Goal: Task Accomplishment & Management: Use online tool/utility

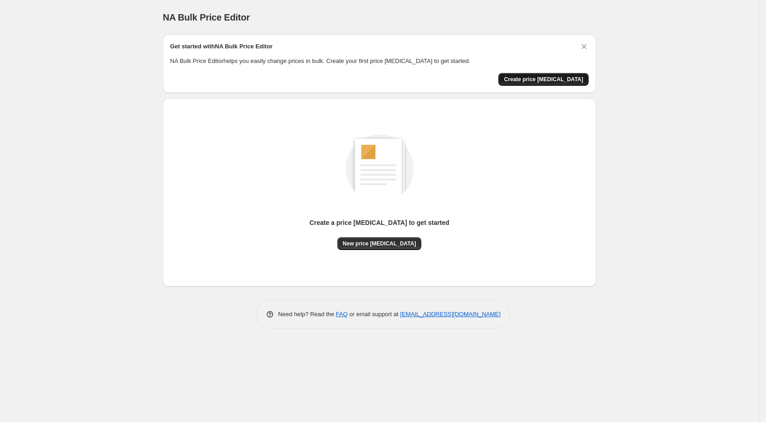
click at [525, 76] on span "Create price [MEDICAL_DATA]" at bounding box center [543, 79] width 79 height 7
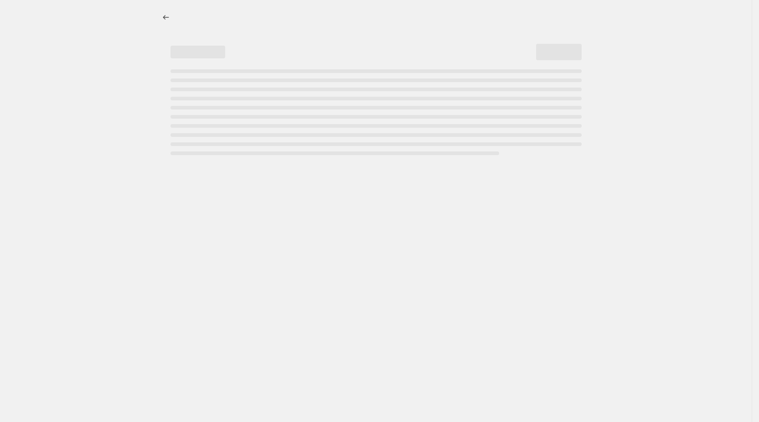
select select "percentage"
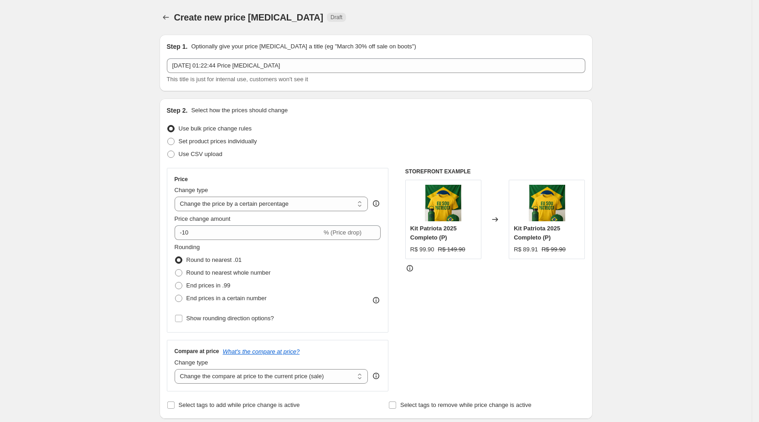
click at [431, 15] on div "Create new price change job Draft" at bounding box center [320, 17] width 292 height 13
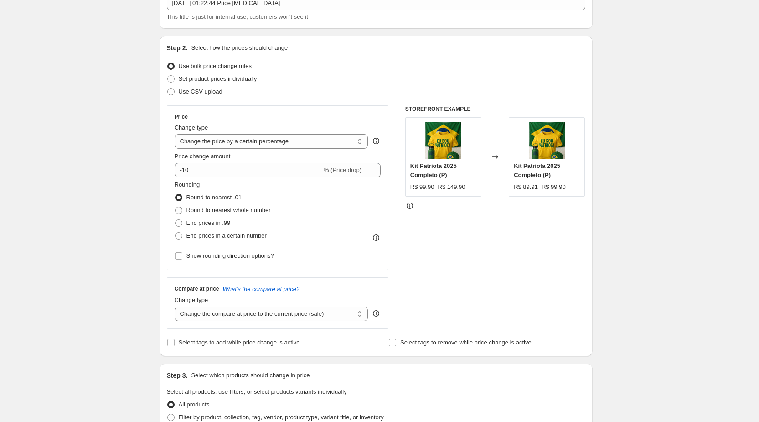
scroll to position [70, 0]
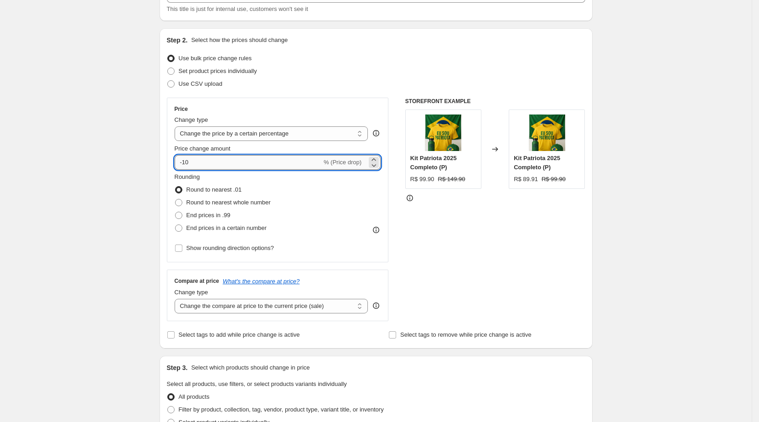
click at [270, 164] on input "-10" at bounding box center [248, 162] width 147 height 15
type input "-1"
type input "-40"
click at [151, 131] on div "Create new price change job. This page is ready Create new price change job Dra…" at bounding box center [376, 385] width 455 height 911
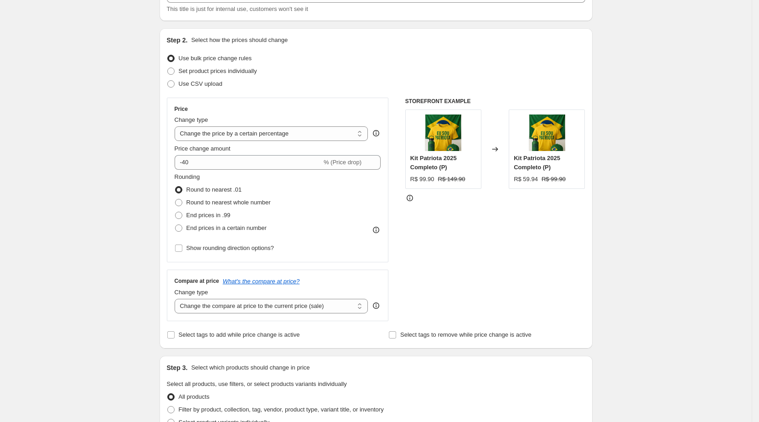
scroll to position [143, 0]
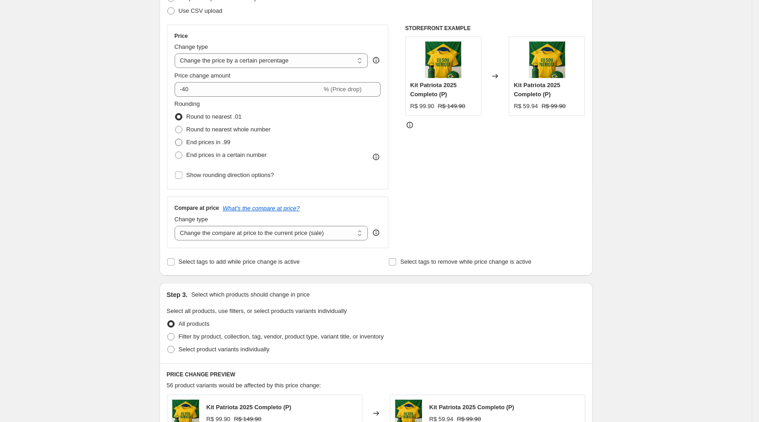
click at [182, 143] on span at bounding box center [178, 142] width 7 height 7
click at [175, 139] on input "End prices in .99" at bounding box center [175, 139] width 0 height 0
radio input "true"
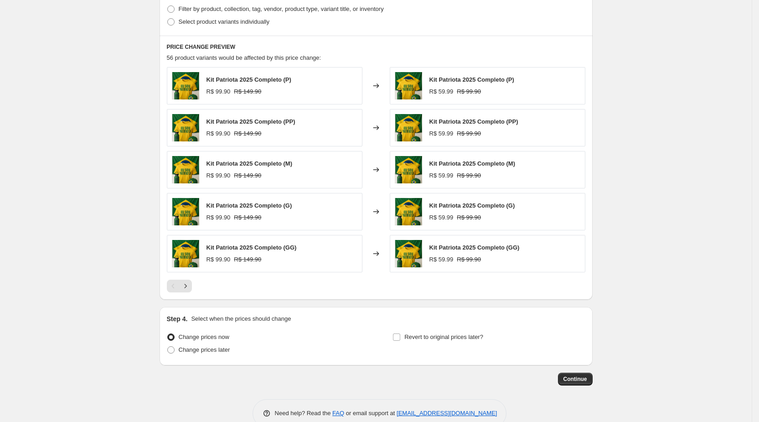
scroll to position [487, 0]
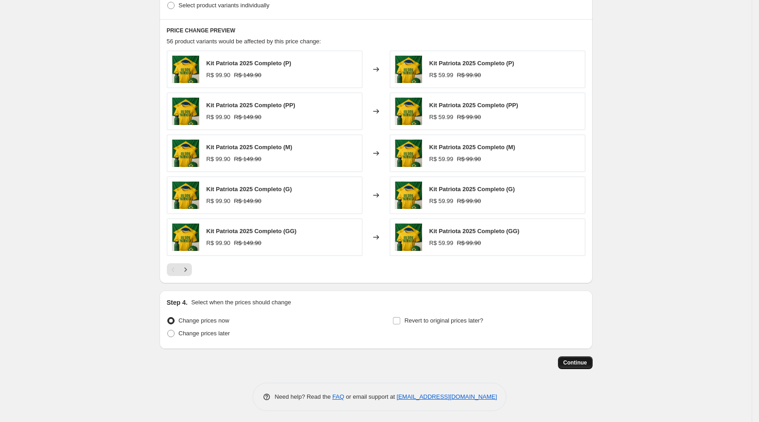
click at [581, 364] on button "Continue" at bounding box center [575, 362] width 35 height 13
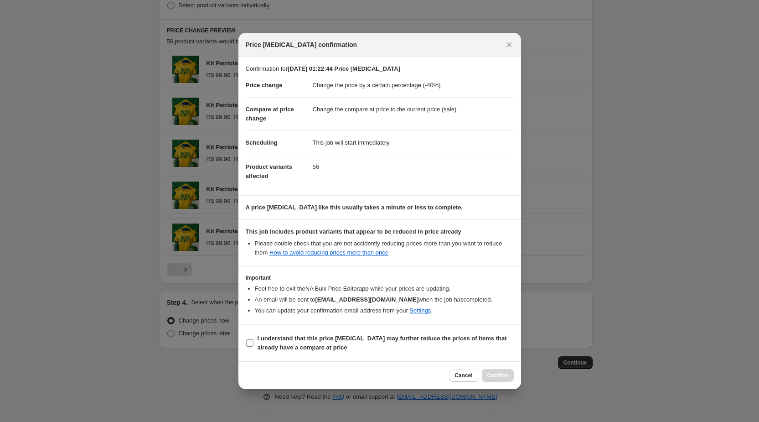
click at [247, 340] on input "I understand that this price [MEDICAL_DATA] may further reduce the prices of it…" at bounding box center [249, 342] width 7 height 7
checkbox input "true"
click at [496, 374] on span "Confirm" at bounding box center [497, 374] width 21 height 7
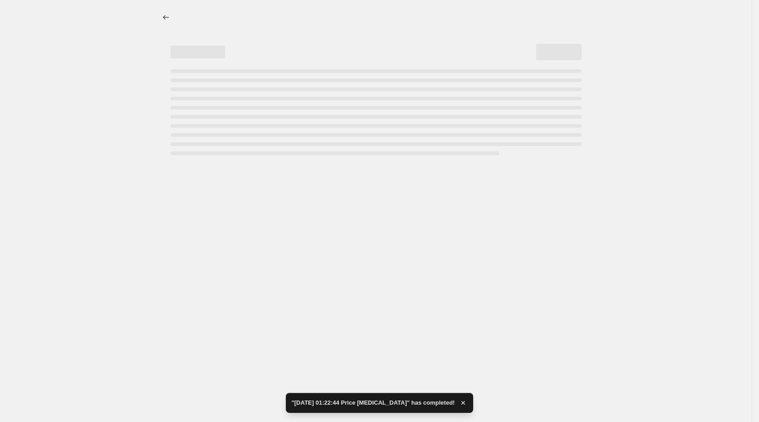
select select "percentage"
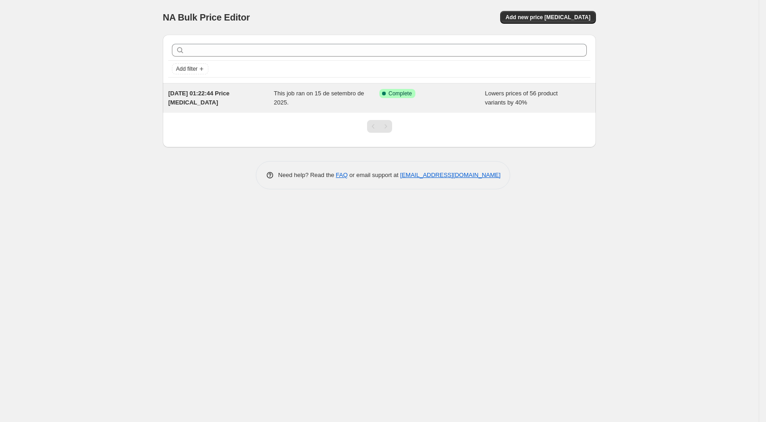
click at [407, 97] on span "Success Complete Complete" at bounding box center [397, 93] width 36 height 9
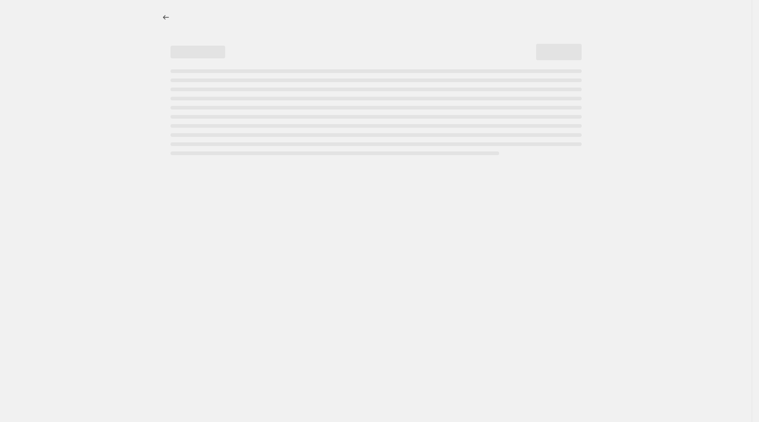
select select "percentage"
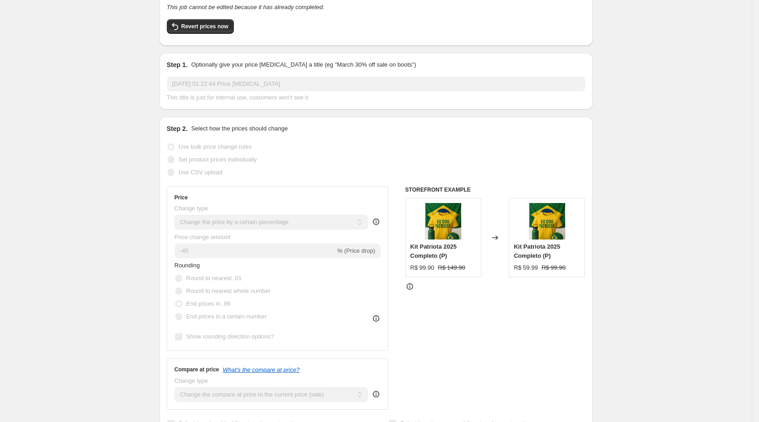
scroll to position [60, 0]
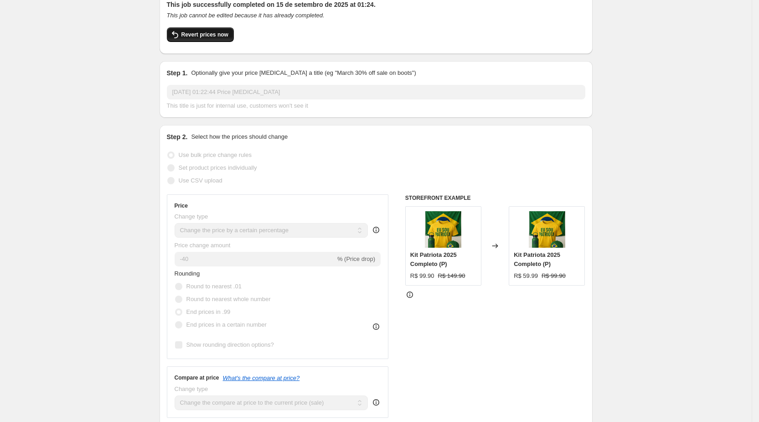
click at [202, 29] on button "Revert prices now" at bounding box center [200, 34] width 67 height 15
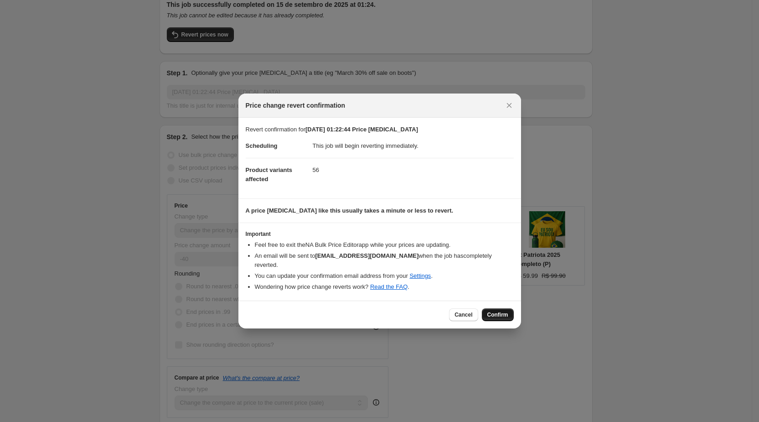
click at [500, 313] on span "Confirm" at bounding box center [497, 314] width 21 height 7
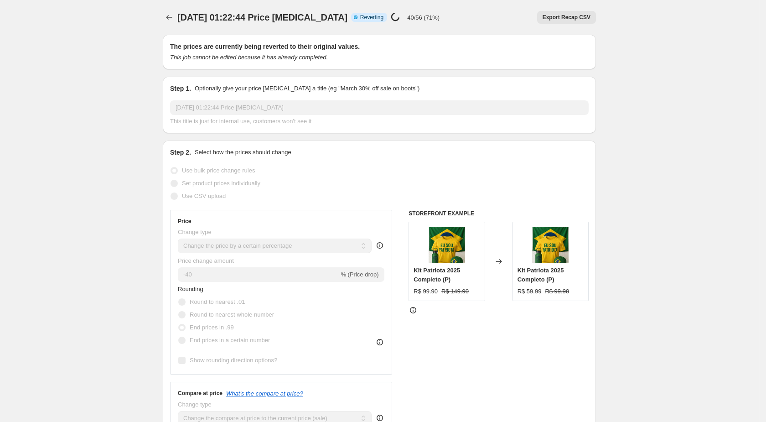
select select "percentage"
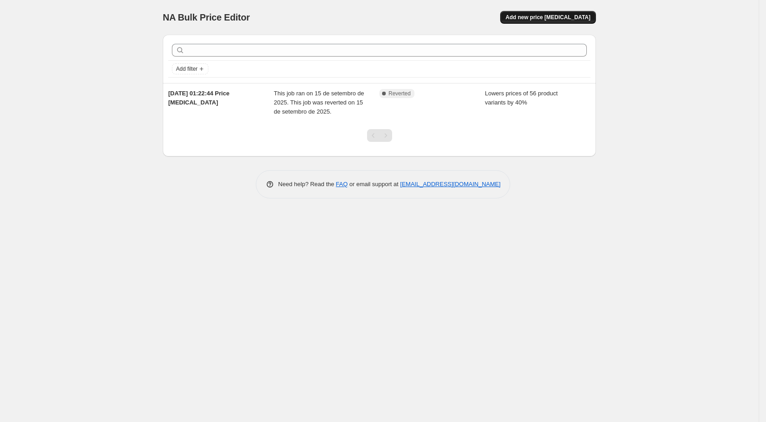
click at [527, 20] on span "Add new price [MEDICAL_DATA]" at bounding box center [547, 17] width 85 height 7
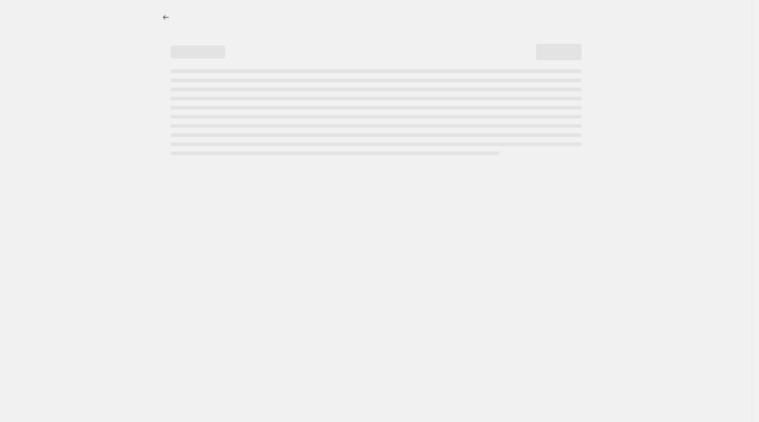
select select "percentage"
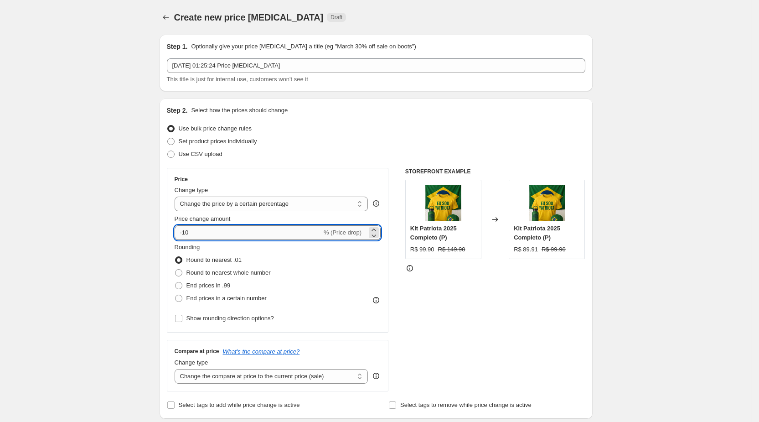
click at [216, 235] on input "-10" at bounding box center [248, 232] width 147 height 15
type input "-1"
type input "-30"
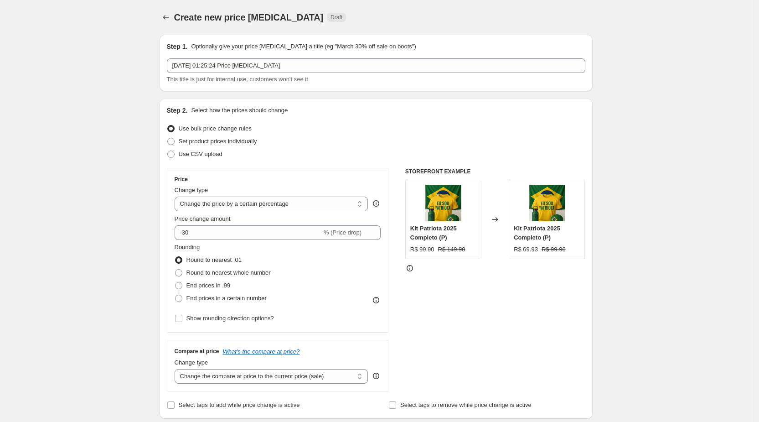
click at [218, 293] on span "End prices in a certain number" at bounding box center [226, 297] width 80 height 9
click at [175, 294] on input "End prices in a certain number" at bounding box center [175, 294] width 0 height 0
radio input "true"
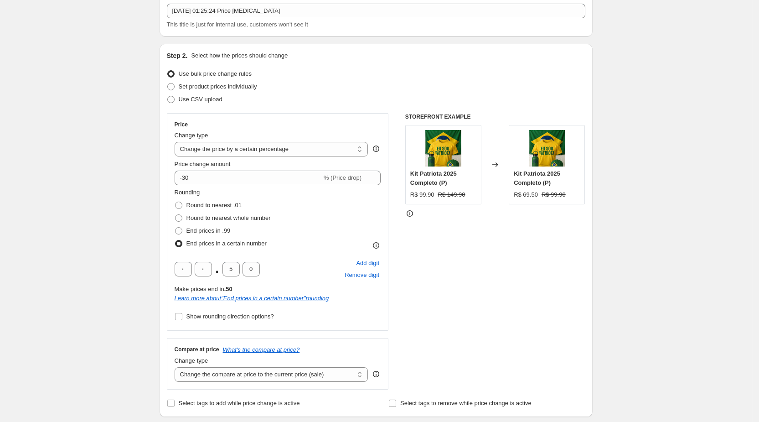
scroll to position [59, 0]
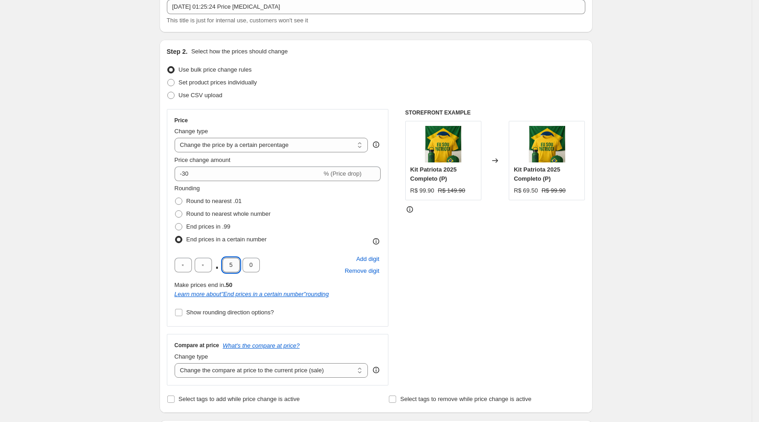
click at [235, 269] on input "5" at bounding box center [230, 264] width 17 height 15
type input "9"
click at [151, 192] on div "Create new price [MEDICAL_DATA]. This page is ready Create new price [MEDICAL_D…" at bounding box center [376, 423] width 752 height 964
click at [269, 149] on select "Change the price to a certain amount Change the price by a certain amount Chang…" at bounding box center [272, 145] width 194 height 15
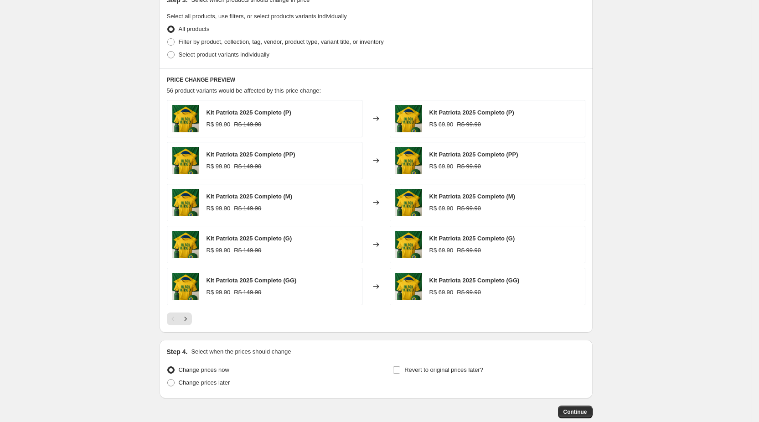
scroll to position [540, 0]
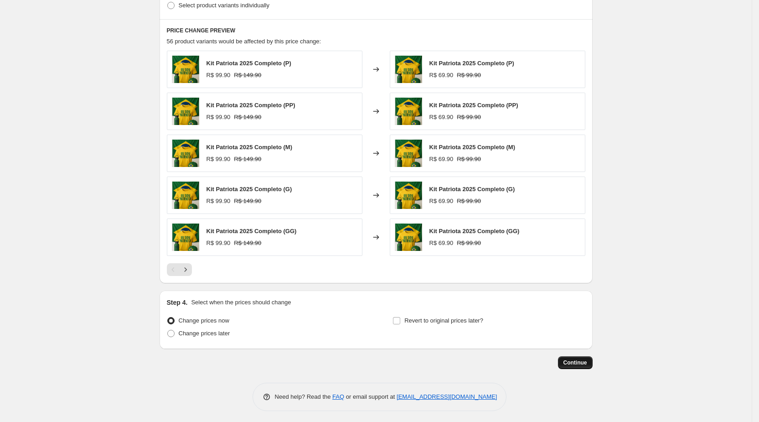
click at [571, 361] on span "Continue" at bounding box center [575, 362] width 24 height 7
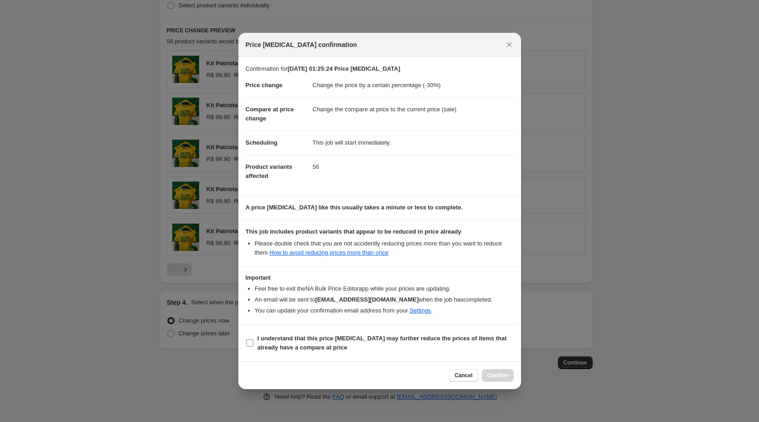
click at [253, 342] on input "I understand that this price [MEDICAL_DATA] may further reduce the prices of it…" at bounding box center [249, 342] width 7 height 7
checkbox input "true"
click at [499, 377] on span "Confirm" at bounding box center [497, 374] width 21 height 7
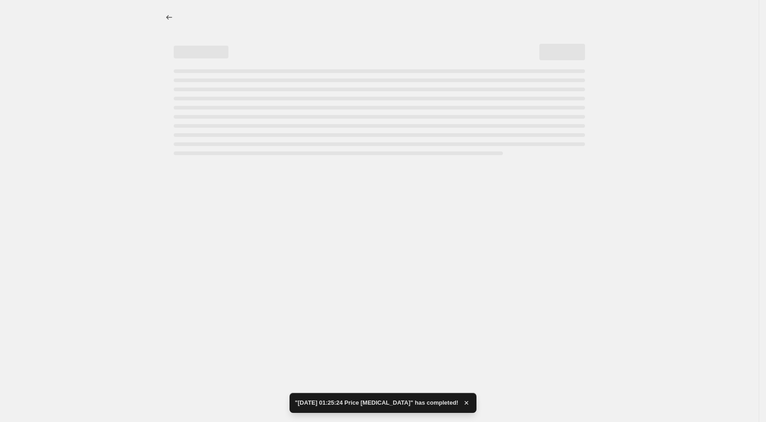
select select "percentage"
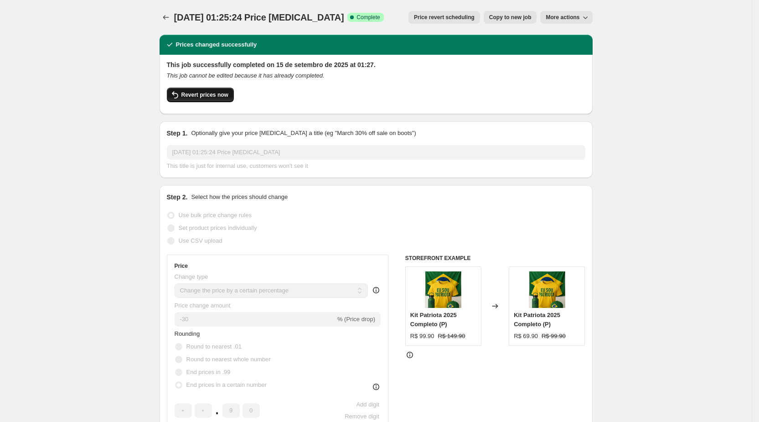
click at [192, 95] on span "Revert prices now" at bounding box center [204, 94] width 47 height 7
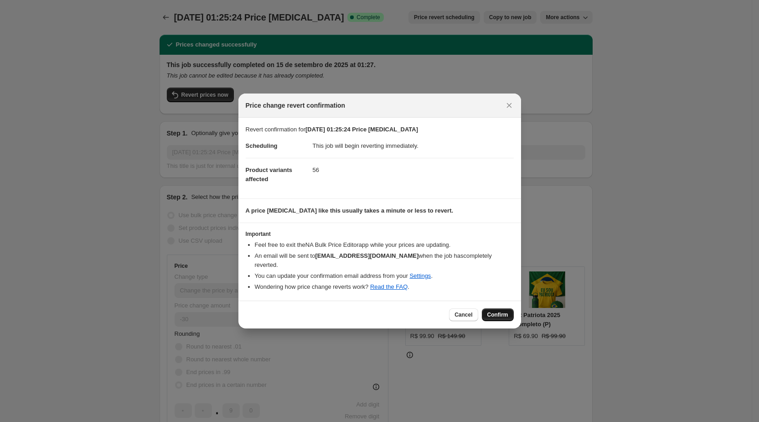
click at [505, 319] on button "Confirm" at bounding box center [498, 314] width 32 height 13
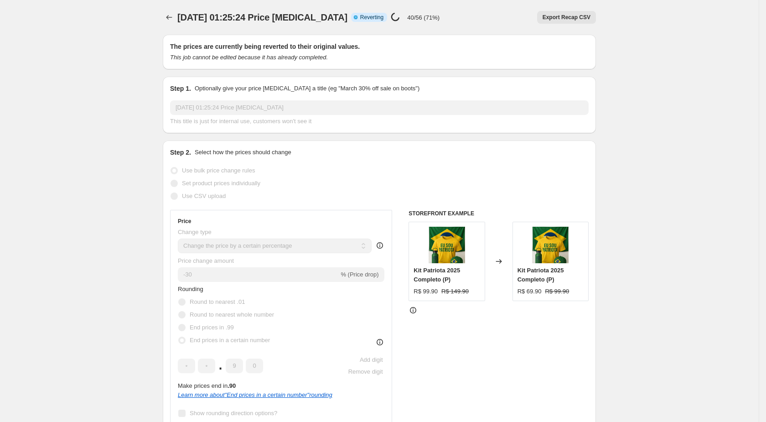
select select "percentage"
